Goal: Check status: Check status

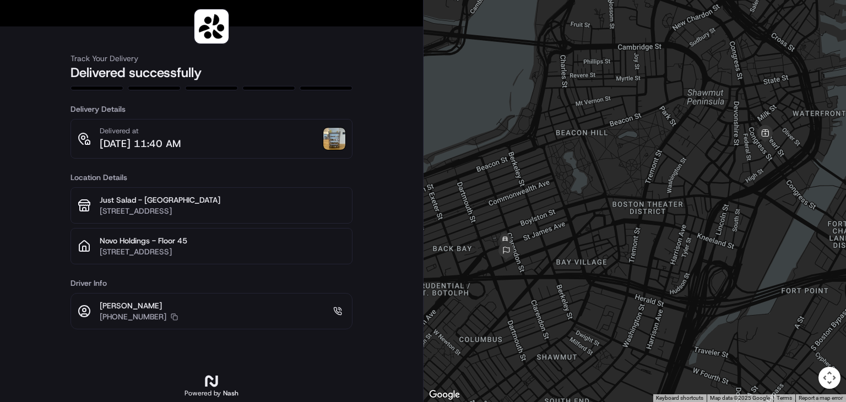
click at [331, 144] on img at bounding box center [334, 139] width 22 height 22
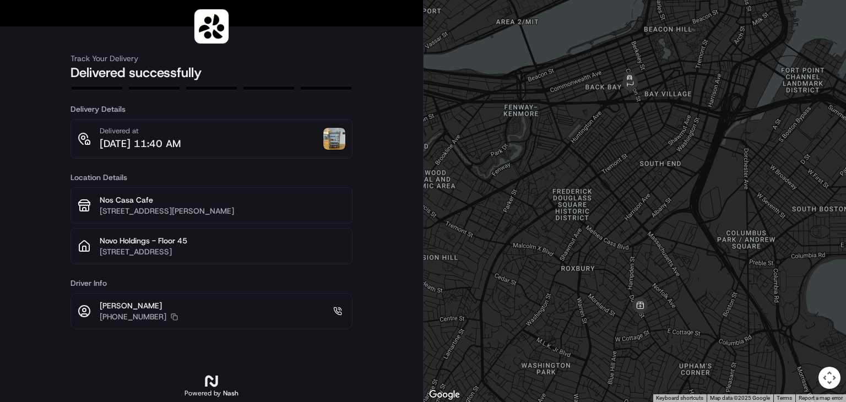
click at [331, 140] on img at bounding box center [334, 139] width 22 height 22
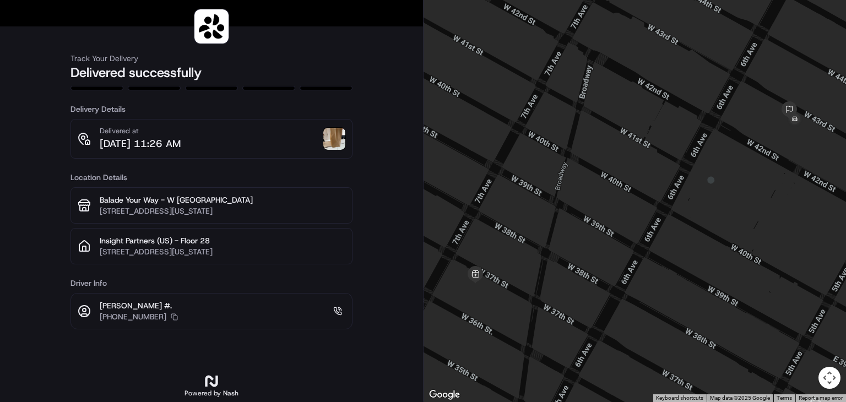
click at [333, 140] on img at bounding box center [334, 139] width 22 height 22
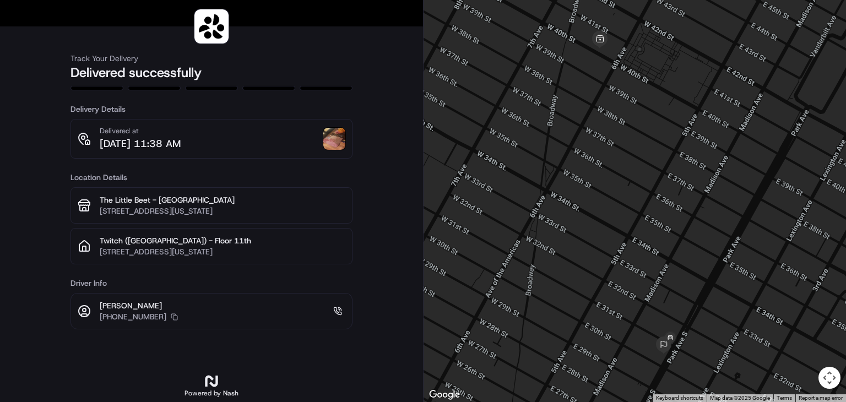
click at [332, 135] on img at bounding box center [334, 139] width 22 height 22
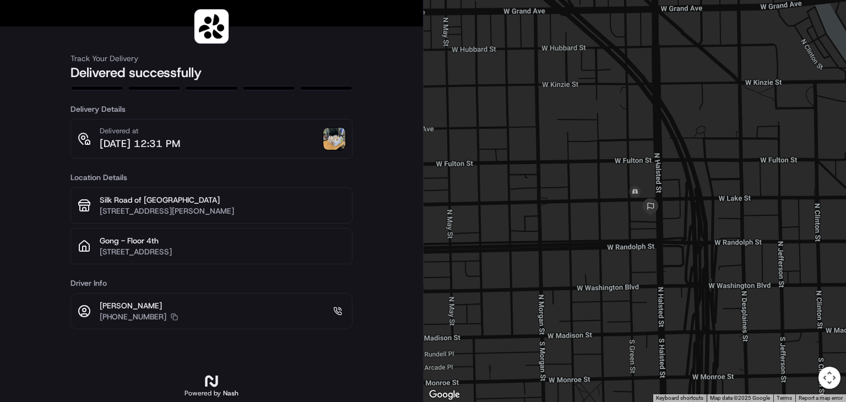
click at [342, 154] on div "Delivered at [DATE] 12:31 PM" at bounding box center [212, 139] width 282 height 40
click at [337, 145] on img at bounding box center [334, 139] width 22 height 22
